Goal: Task Accomplishment & Management: Manage account settings

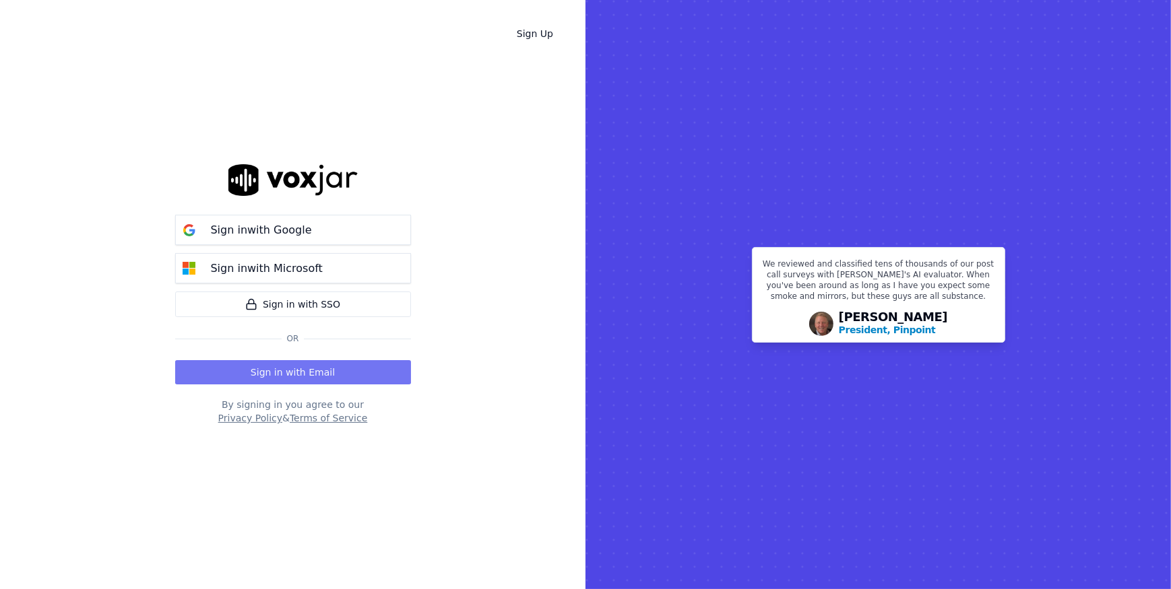
click at [310, 372] on button "Sign in with Email" at bounding box center [293, 372] width 236 height 24
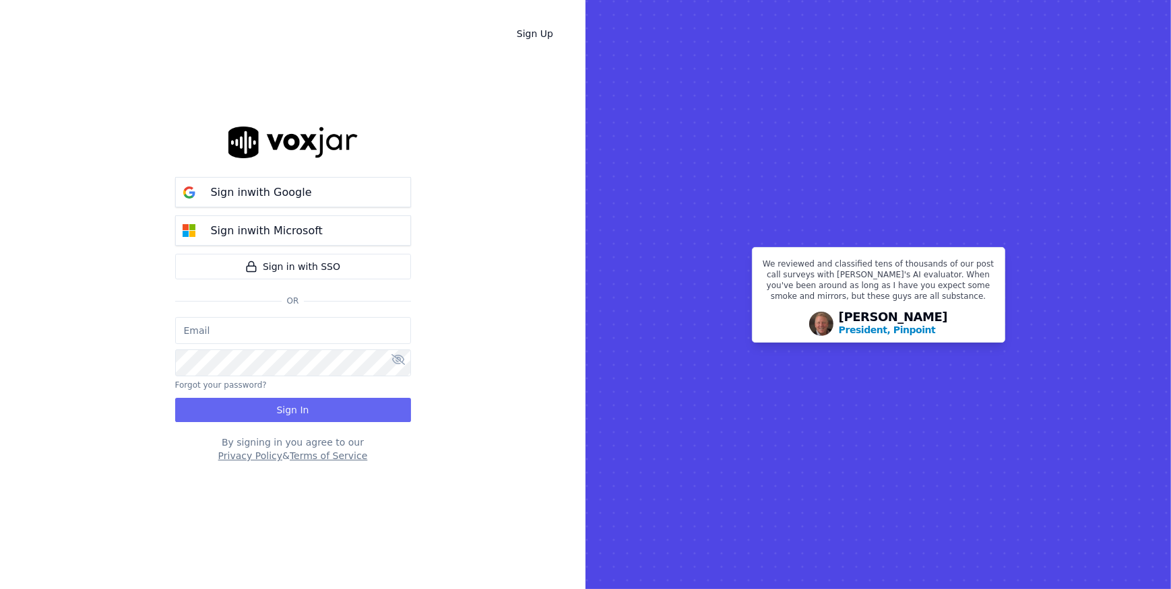
type input "johnhainey@spsdoorguard.com"
click at [268, 414] on button "Sign In" at bounding box center [293, 410] width 236 height 24
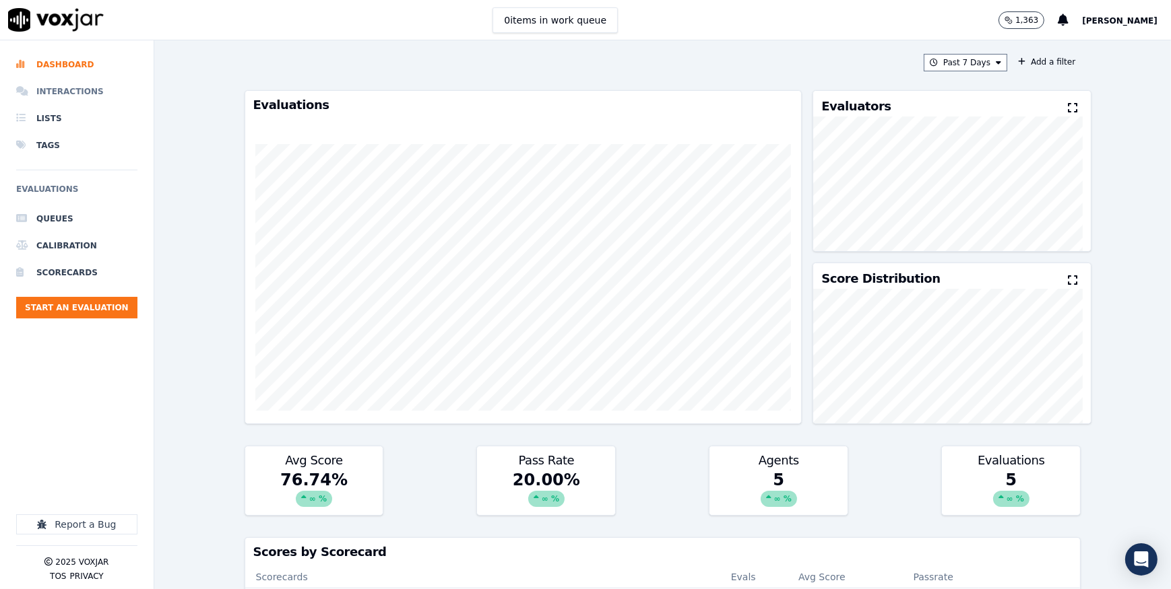
click at [59, 92] on li "Interactions" at bounding box center [76, 91] width 121 height 27
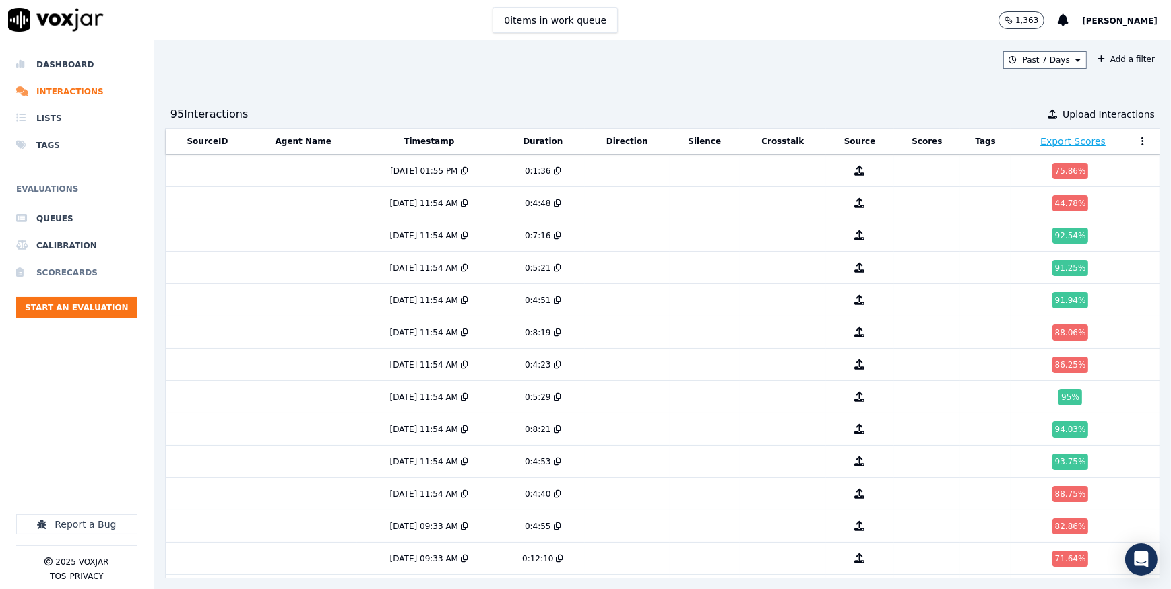
click at [67, 269] on li "Scorecards" at bounding box center [76, 272] width 121 height 27
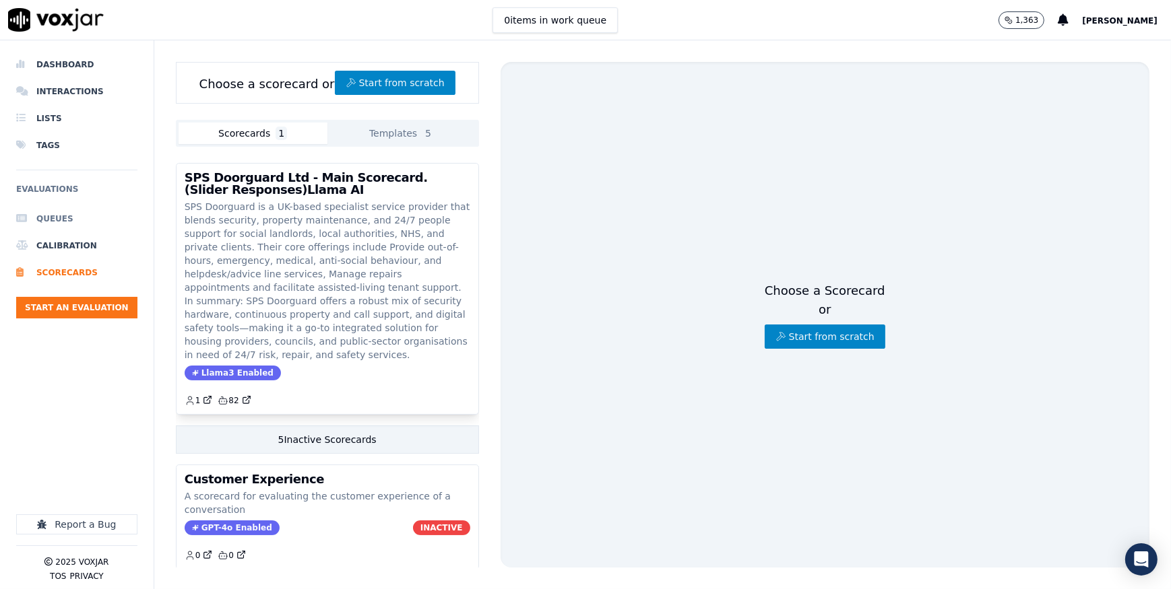
click at [61, 212] on li "Queues" at bounding box center [76, 218] width 121 height 27
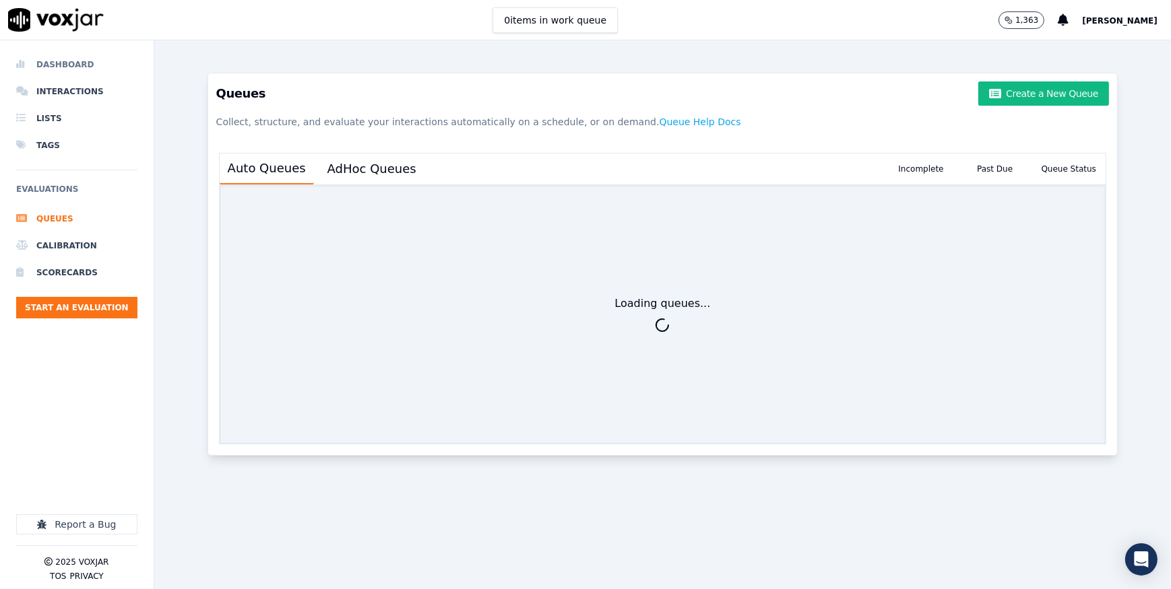
click at [52, 66] on li "Dashboard" at bounding box center [76, 64] width 121 height 27
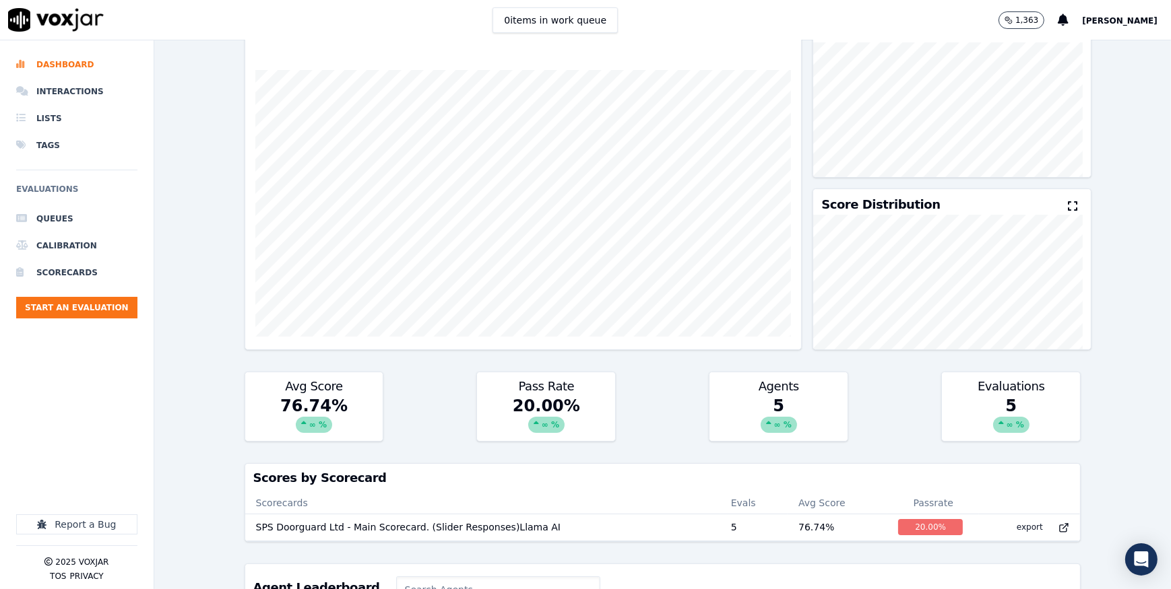
scroll to position [61, 0]
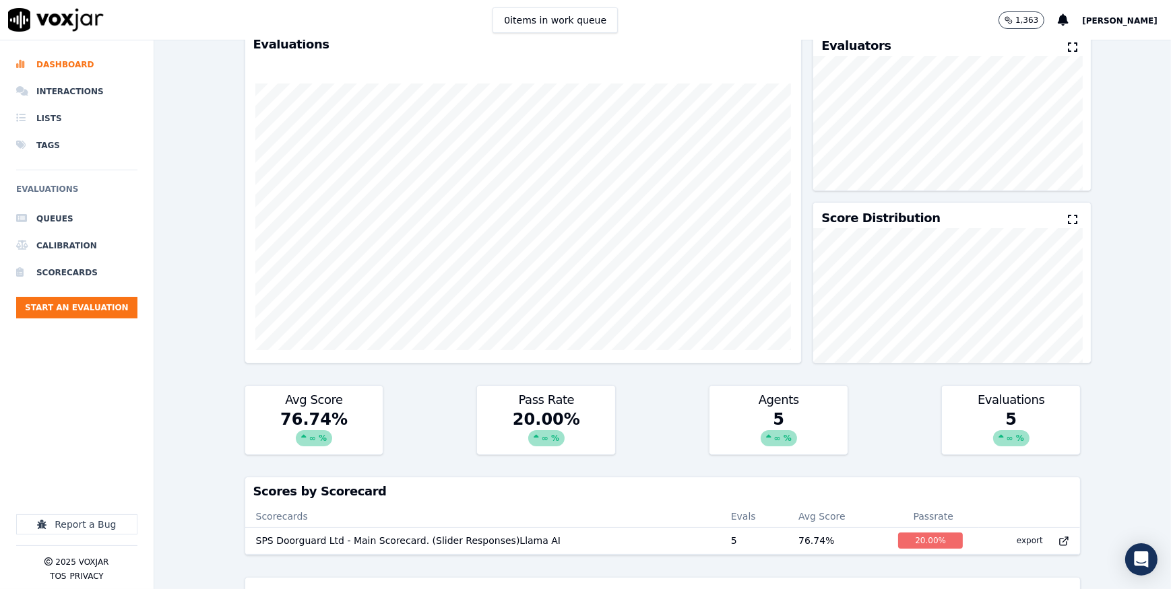
click at [763, 440] on div "∞ %" at bounding box center [779, 438] width 36 height 16
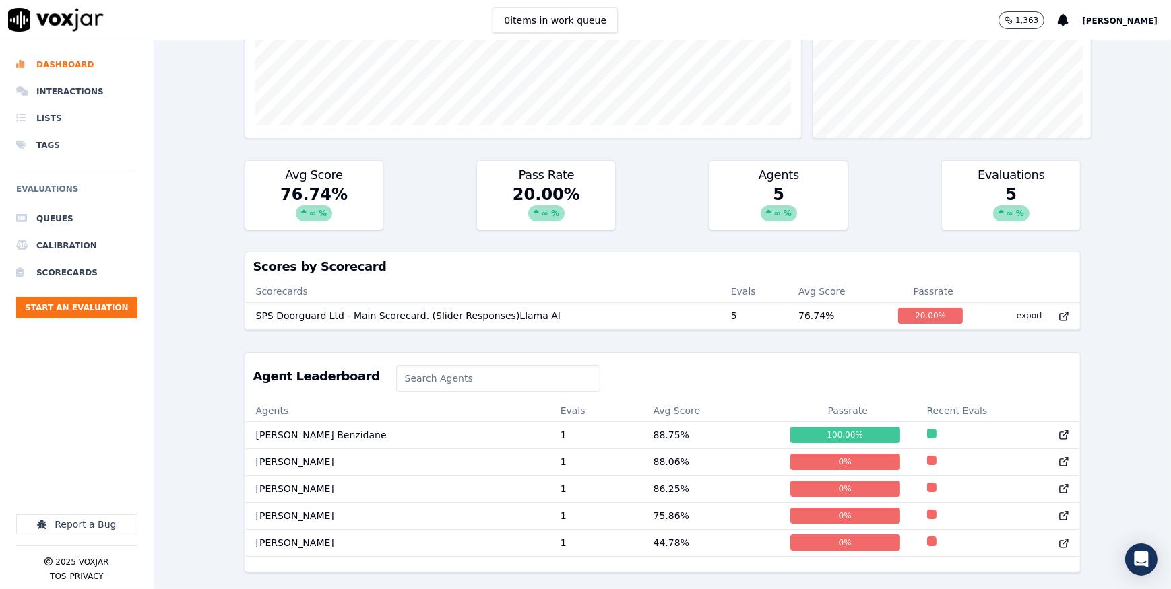
scroll to position [312, 0]
click at [292, 422] on td "[PERSON_NAME] Benzidane" at bounding box center [397, 435] width 304 height 27
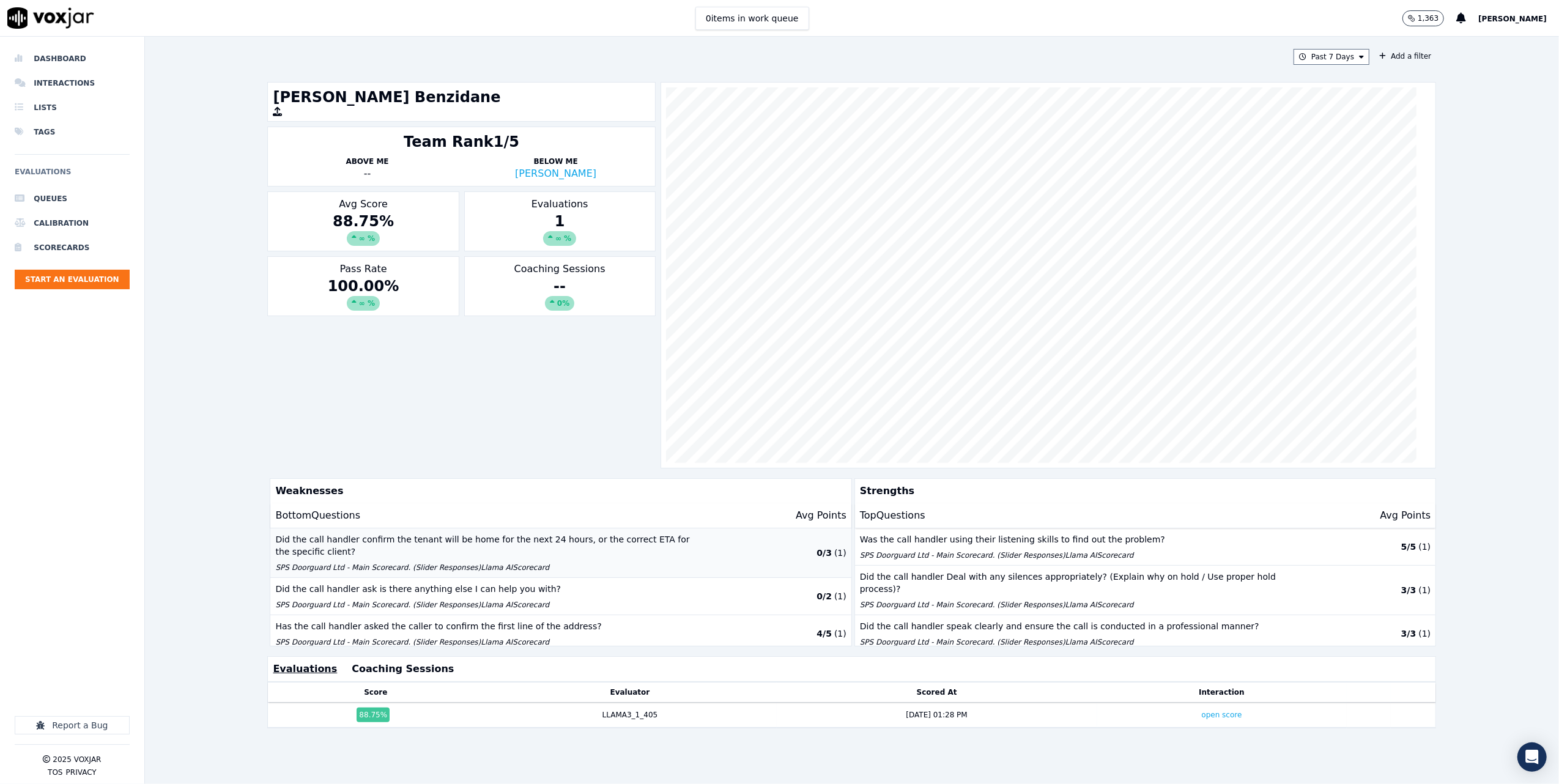
click at [537, 534] on p "SPS Doorguard Ltd - Main Scorecard. (Slider Responses)Llama AI Scorecard" at bounding box center [489, 567] width 429 height 10
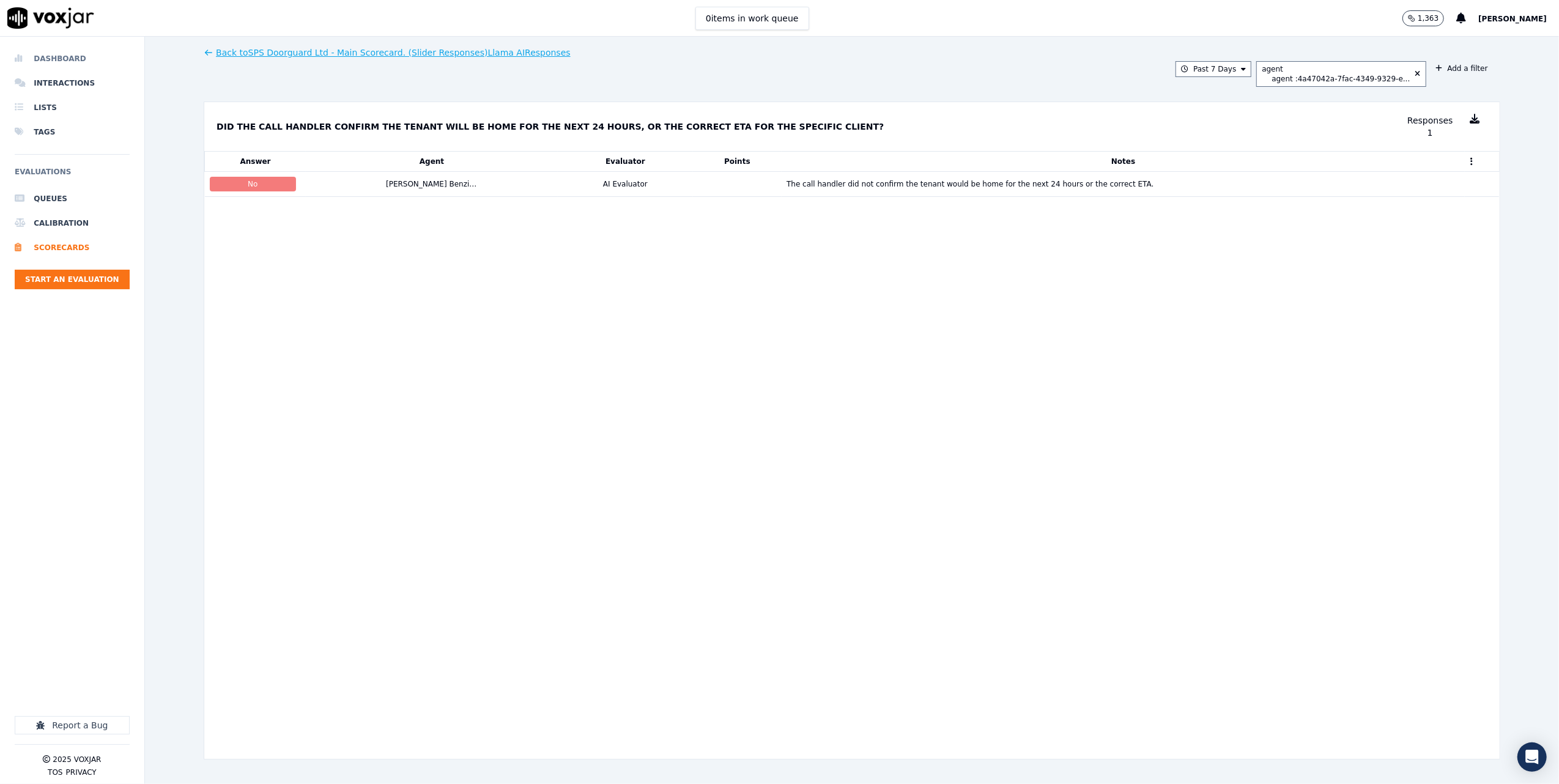
click at [53, 57] on li "Dashboard" at bounding box center [72, 58] width 115 height 24
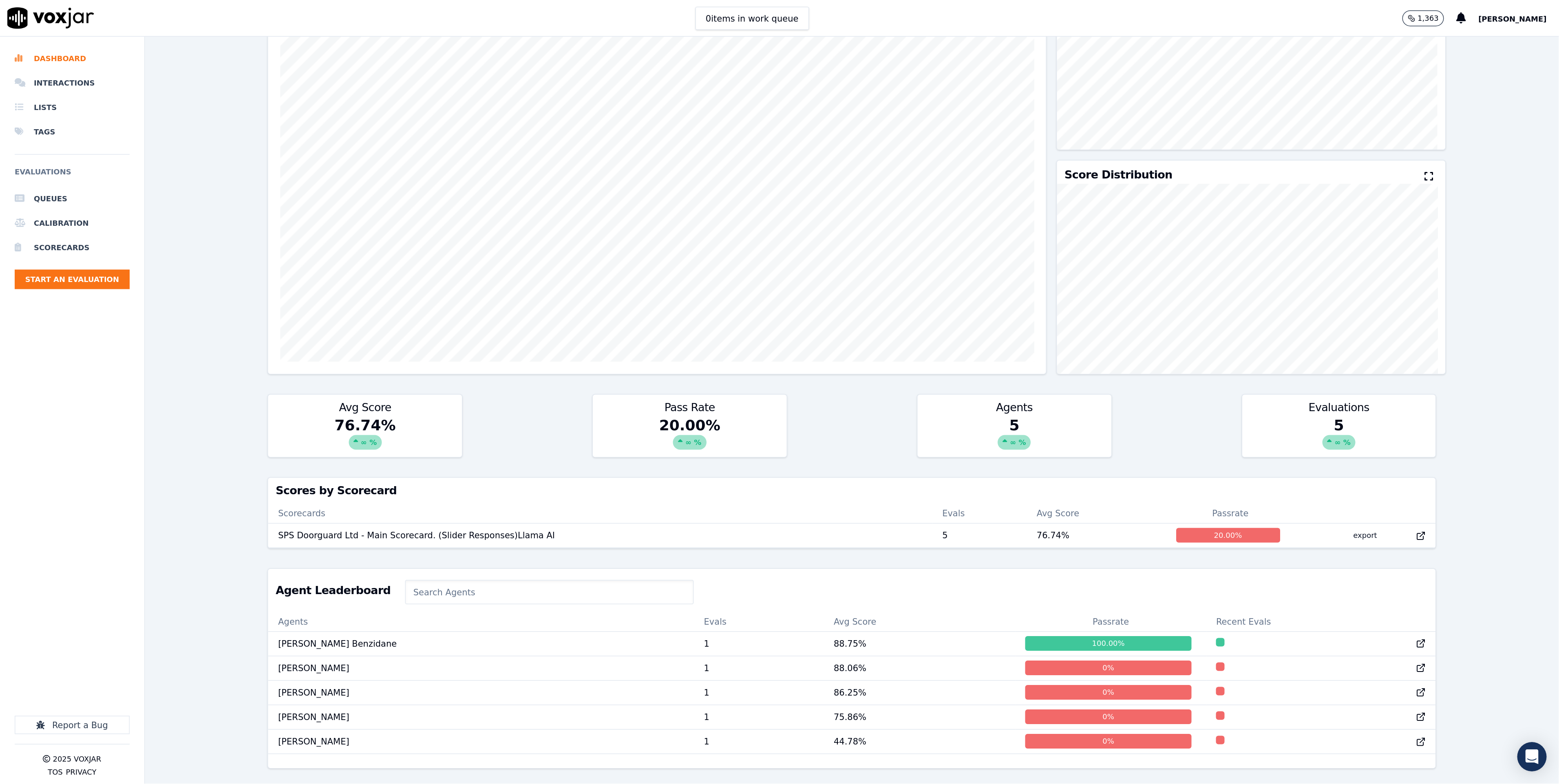
scroll to position [123, 0]
click at [190, 437] on td "[PERSON_NAME]" at bounding box center [320, 445] width 284 height 16
